Goal: Task Accomplishment & Management: Complete application form

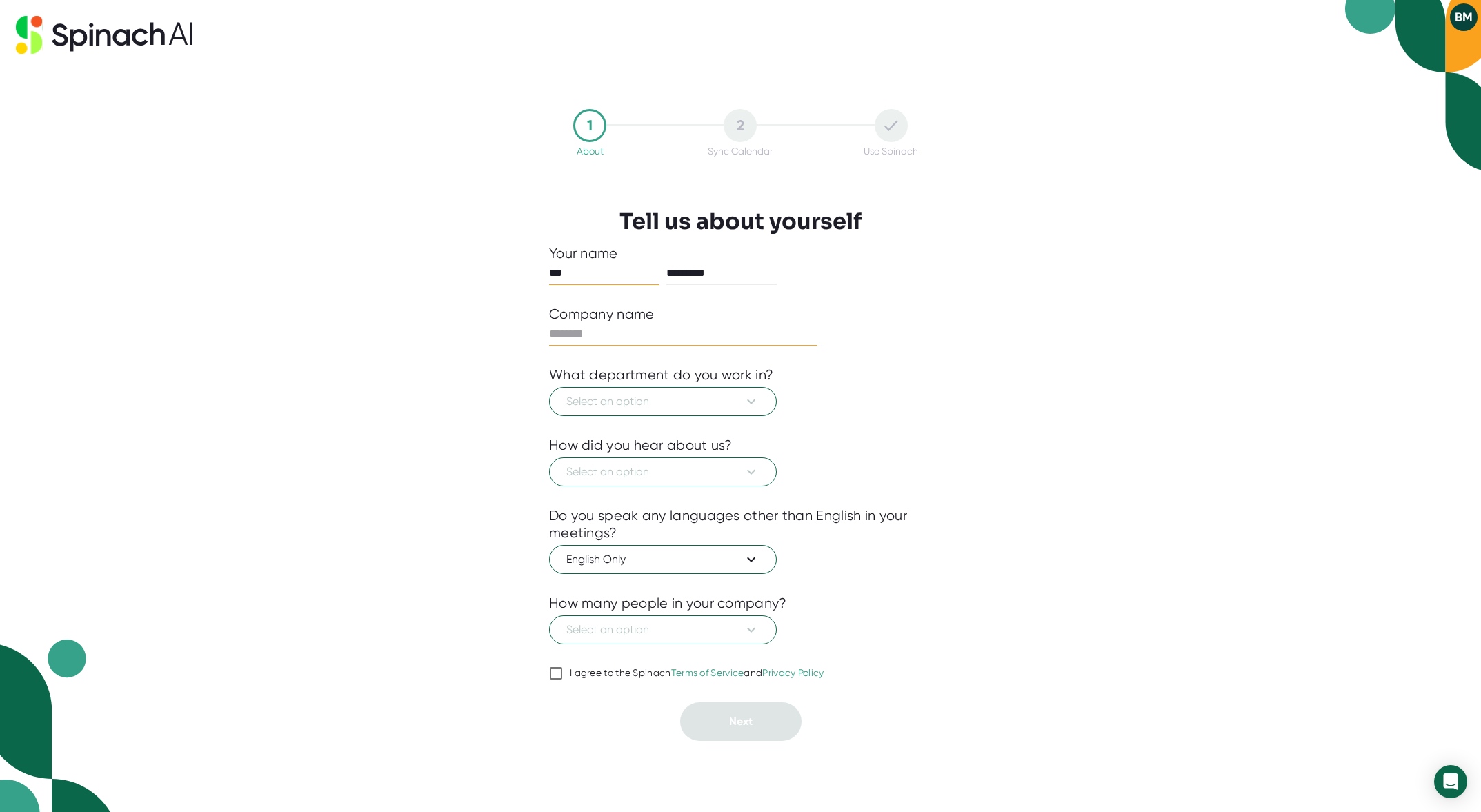
click at [576, 337] on input "text" at bounding box center [683, 334] width 268 height 22
type input "*"
type input "*********"
click at [637, 408] on span "Select an option" at bounding box center [663, 402] width 193 height 16
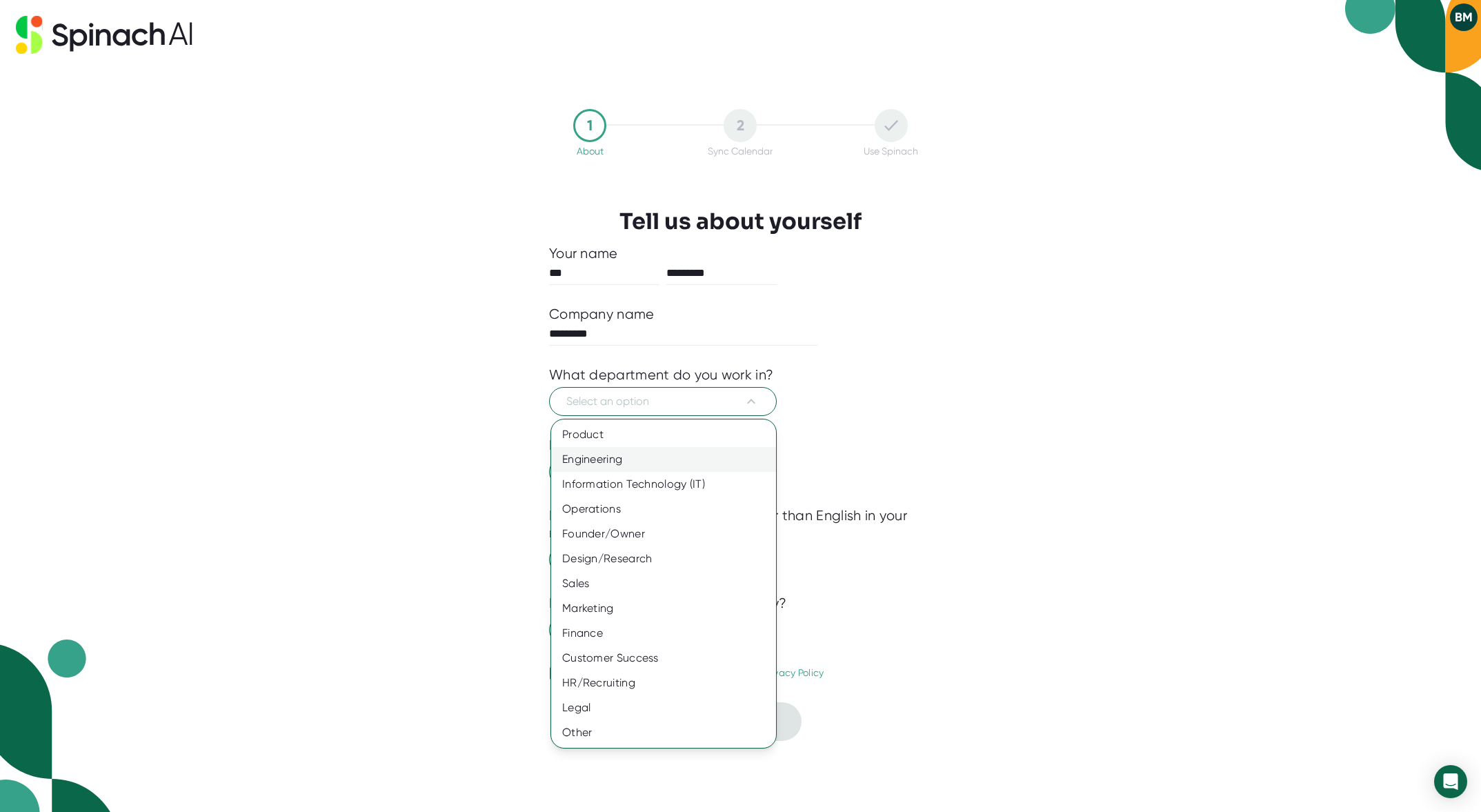
click at [648, 464] on div "Engineering" at bounding box center [664, 459] width 225 height 25
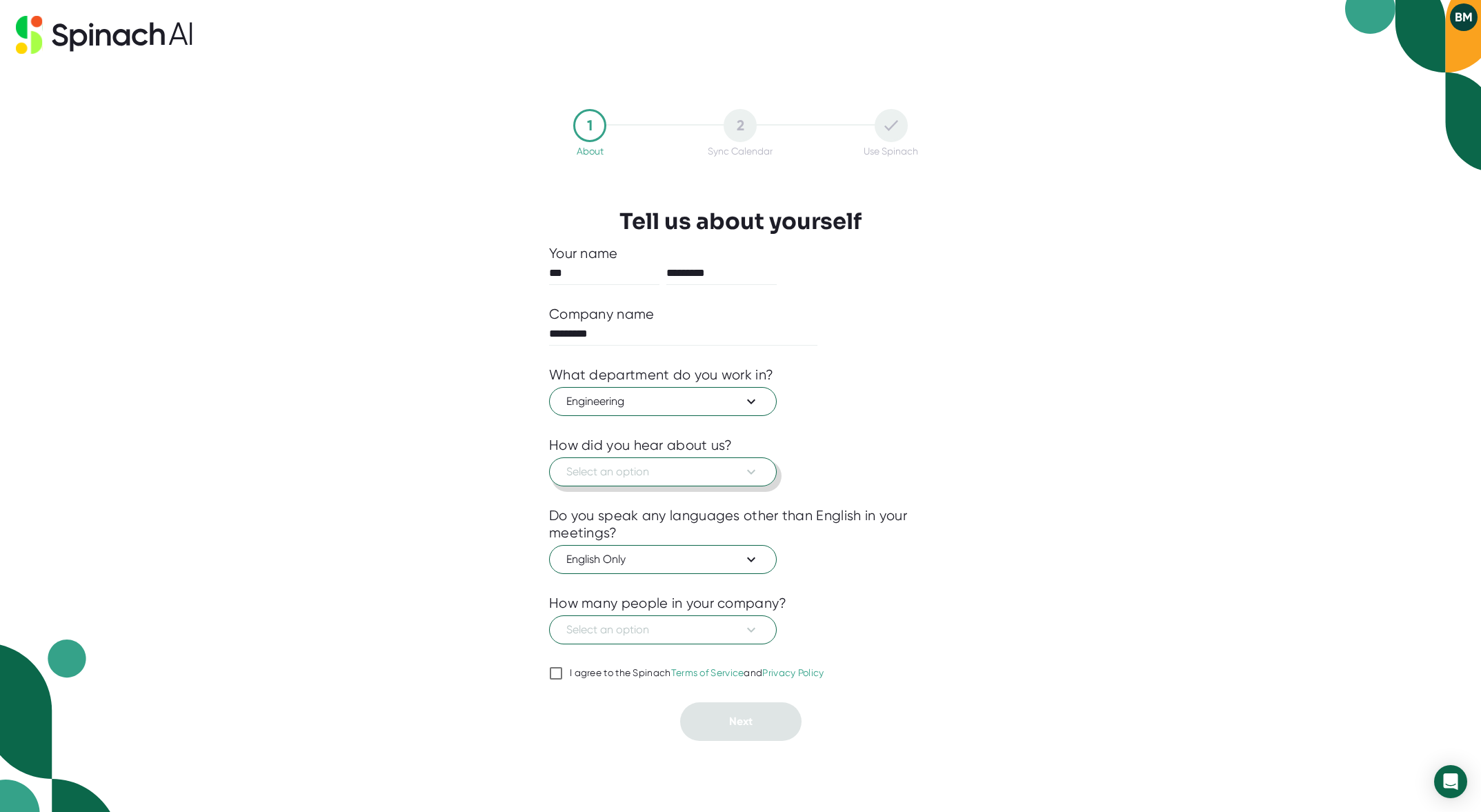
click at [632, 477] on span "Select an option" at bounding box center [663, 472] width 193 height 16
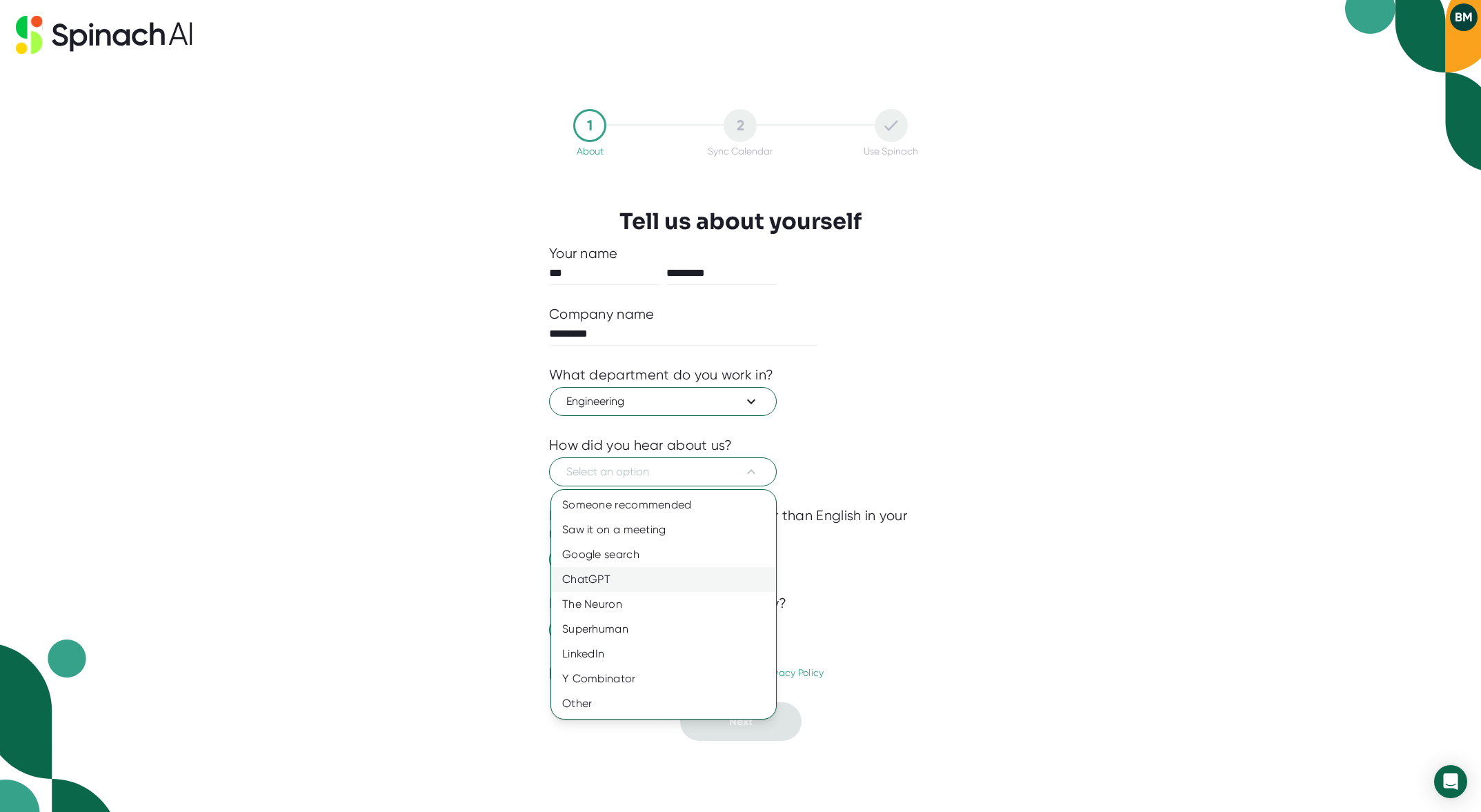
click at [597, 586] on div "ChatGPT" at bounding box center [664, 580] width 225 height 25
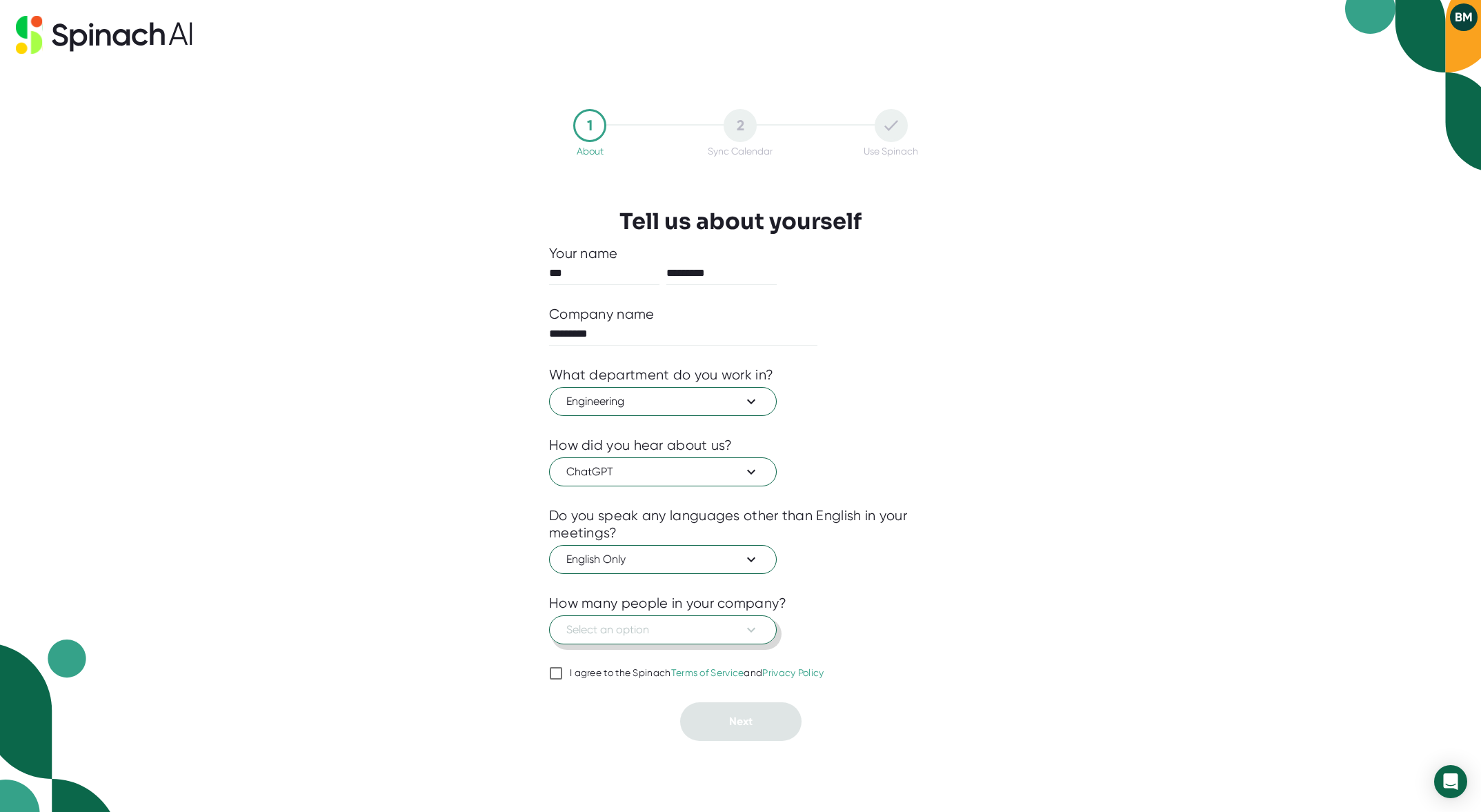
click at [656, 627] on span "Select an option" at bounding box center [663, 630] width 193 height 16
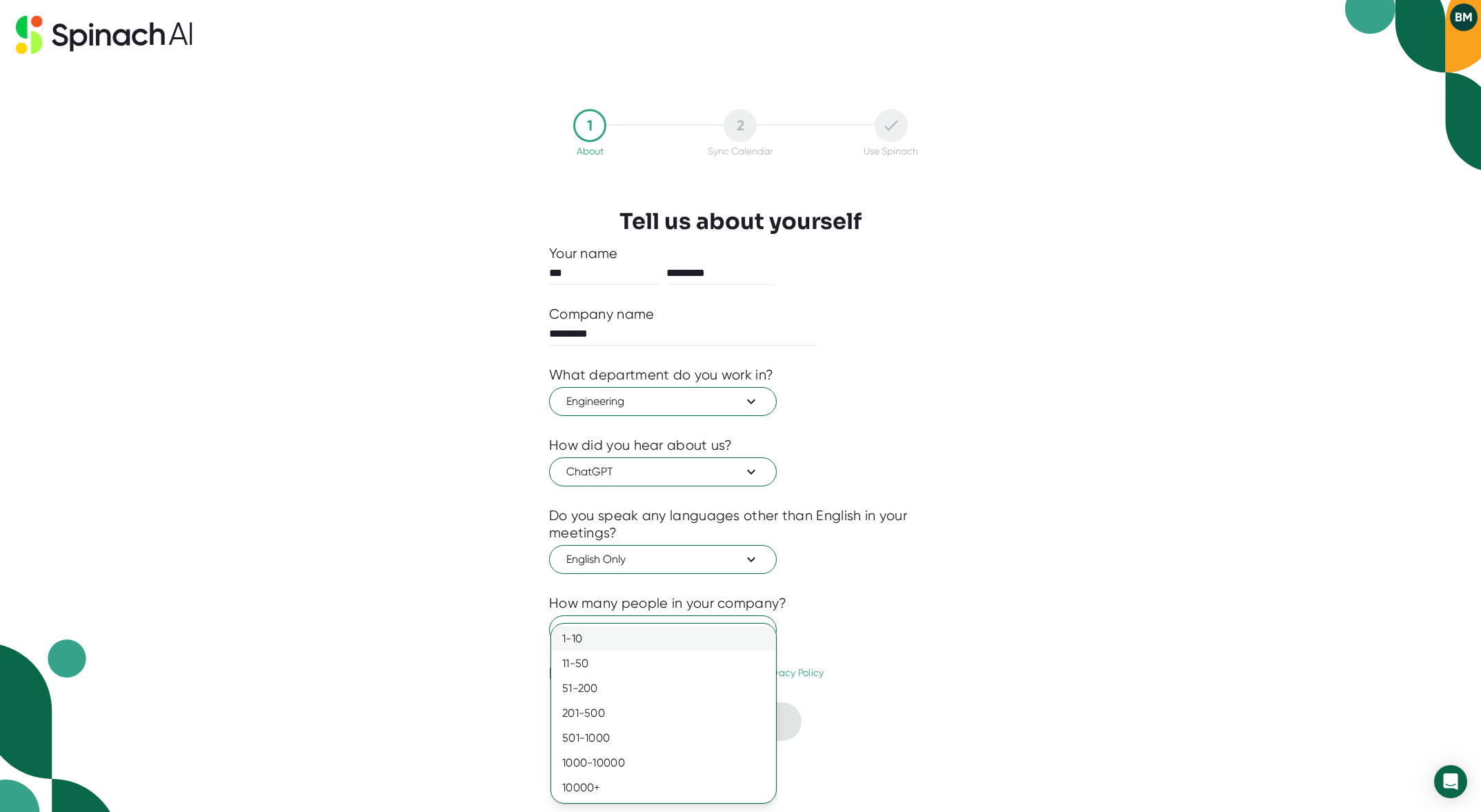
click at [586, 640] on div "1-10" at bounding box center [664, 639] width 225 height 25
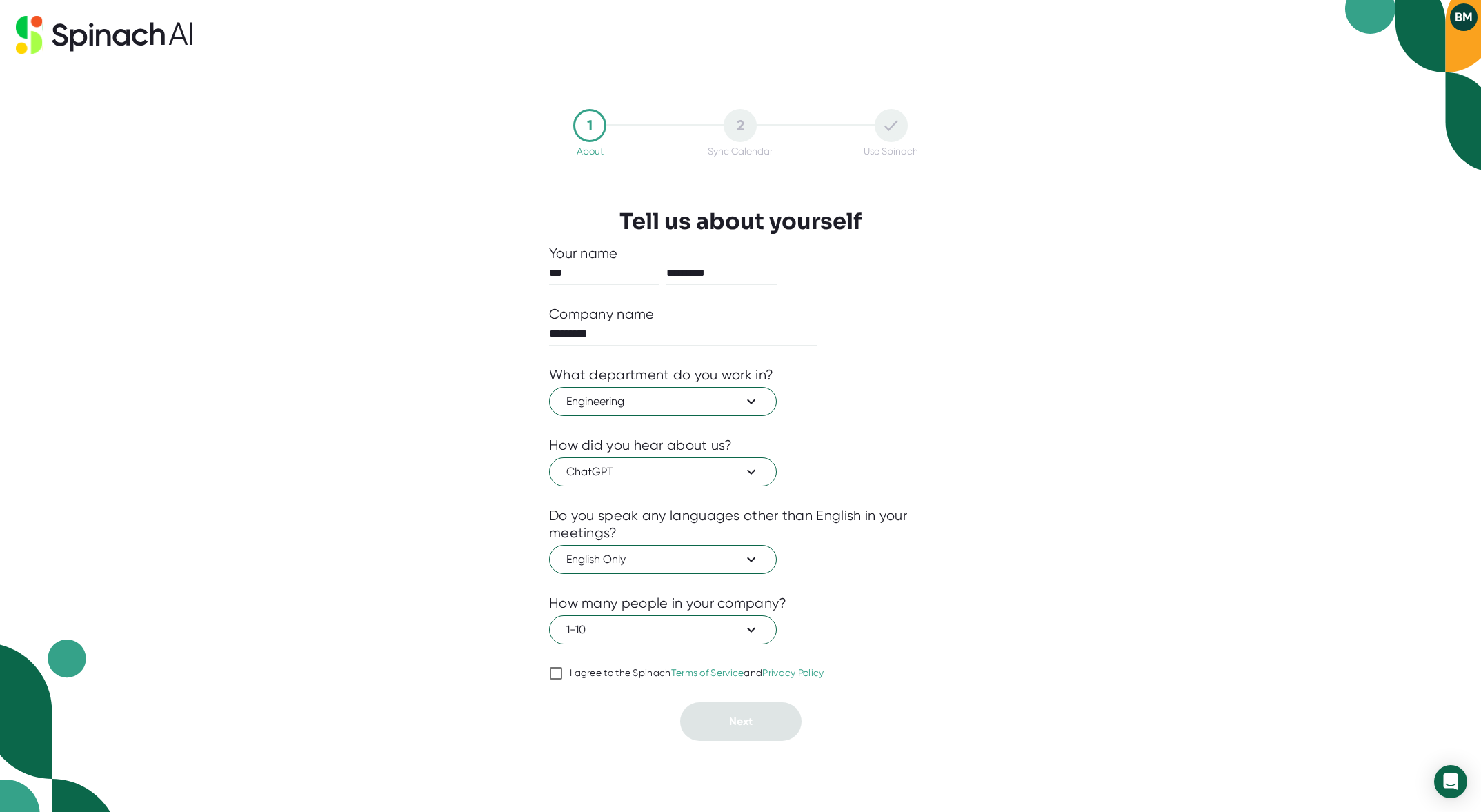
click at [625, 674] on div "I agree to the Spinach Terms of Service and Privacy Policy" at bounding box center [697, 673] width 255 height 13
click at [563, 674] on input "I agree to the Spinach Terms of Service and Privacy Policy" at bounding box center [556, 673] width 14 height 16
checkbox input "true"
click at [738, 722] on span "Next" at bounding box center [741, 722] width 24 height 13
